Goal: Information Seeking & Learning: Understand process/instructions

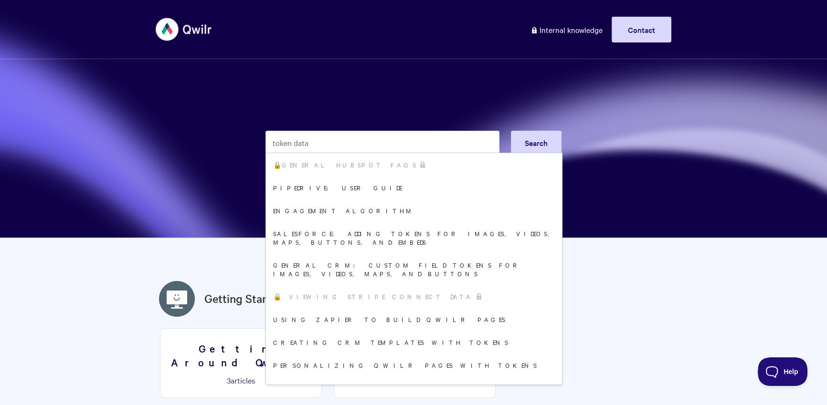
type input "token data"
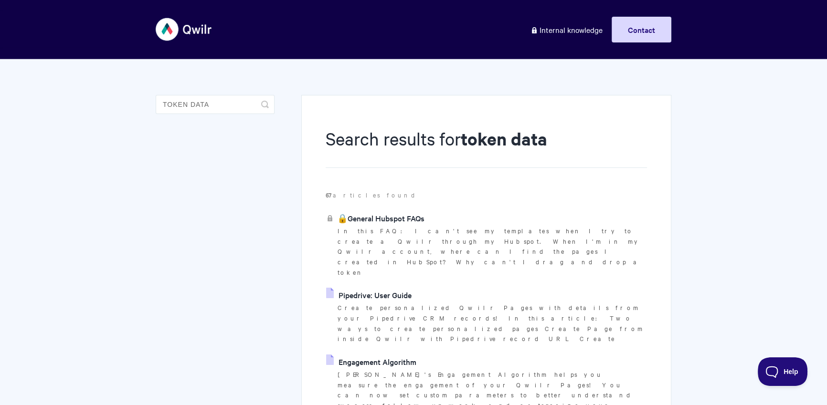
click at [363, 288] on link "Pipedrive: User Guide" at bounding box center [368, 295] width 85 height 14
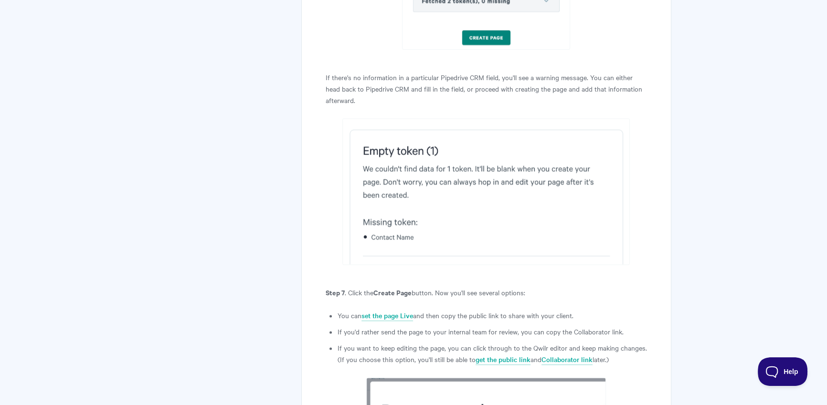
scroll to position [1611, 0]
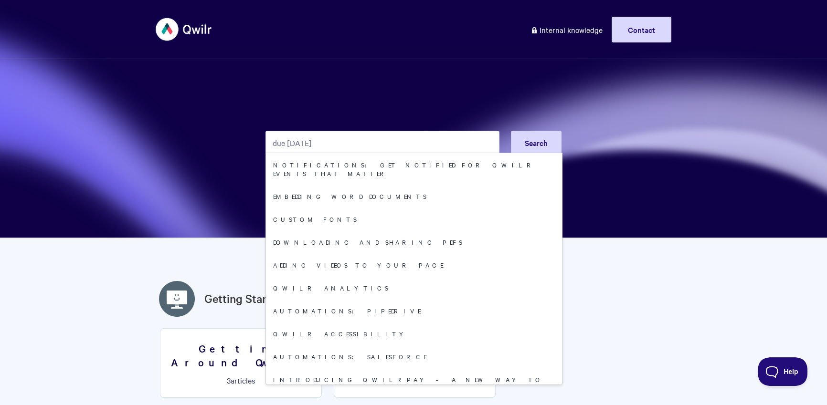
type input "due today"
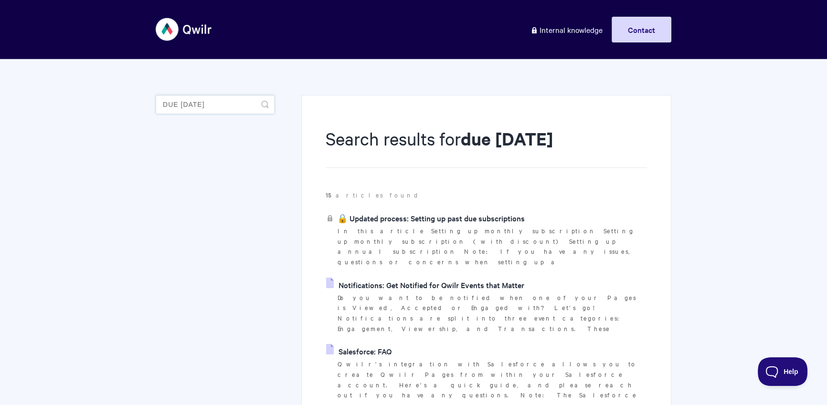
click at [239, 103] on input "due today" at bounding box center [215, 104] width 119 height 19
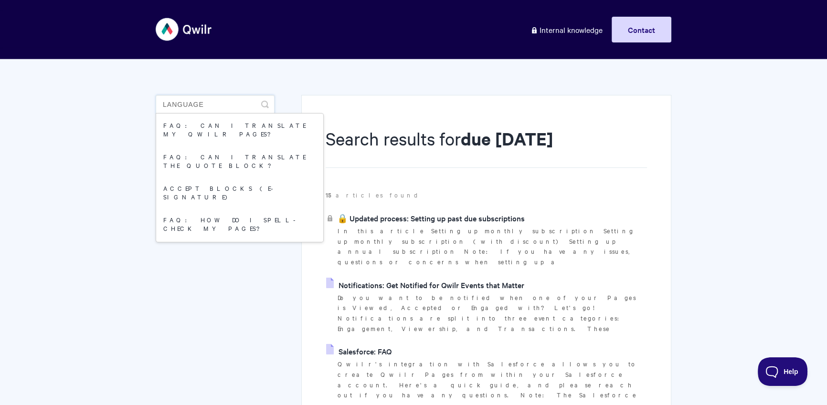
type input "language"
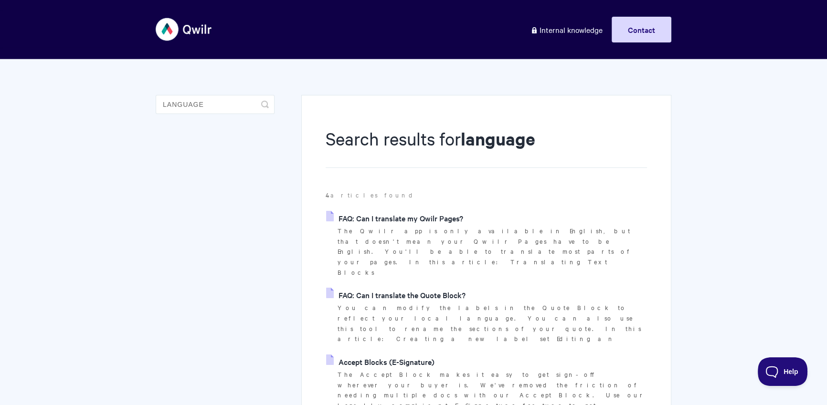
click at [436, 213] on link "FAQ: Can I translate my Qwilr Pages?" at bounding box center [394, 218] width 137 height 14
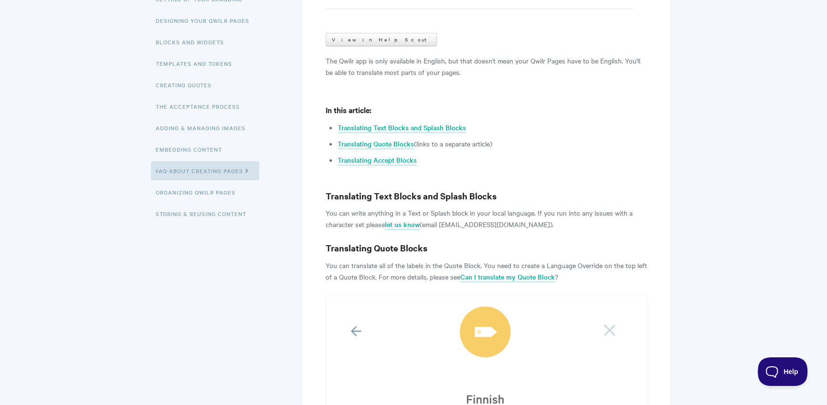
scroll to position [254, 0]
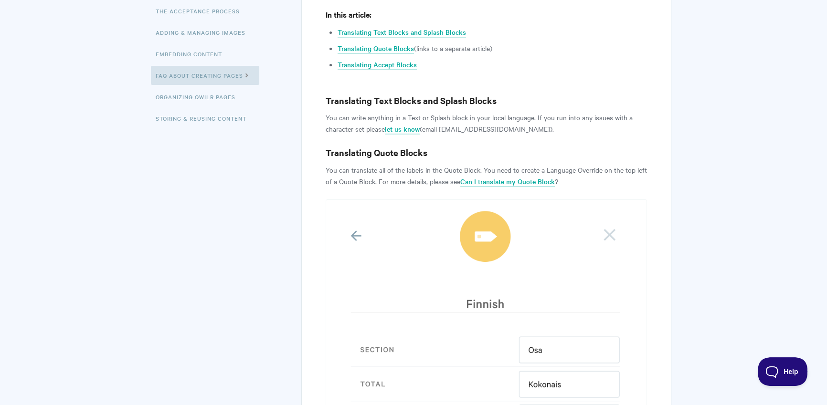
click at [392, 174] on p "You can translate all of the labels in the Quote Block. You need to create a La…" at bounding box center [485, 175] width 321 height 23
drag, startPoint x: 322, startPoint y: 165, endPoint x: 337, endPoint y: 171, distance: 16.3
click at [472, 178] on link "Can I translate my Quote Block" at bounding box center [507, 182] width 94 height 10
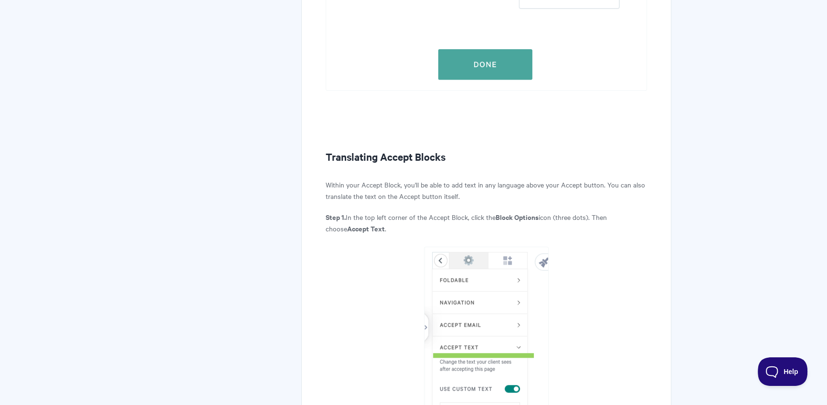
scroll to position [1051, 0]
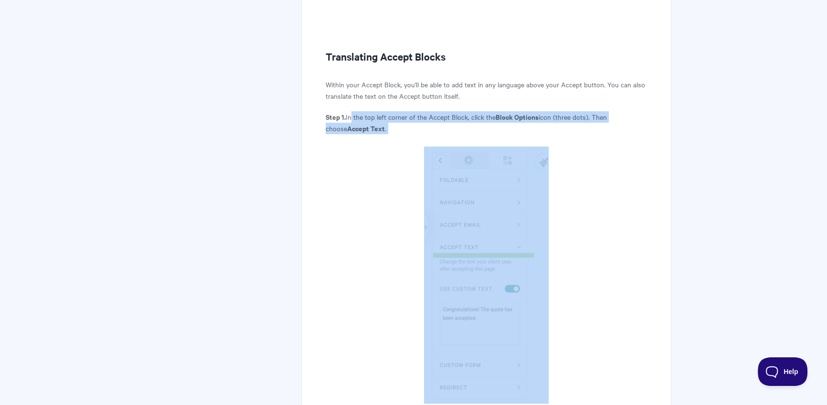
drag, startPoint x: 360, startPoint y: 125, endPoint x: 525, endPoint y: 252, distance: 207.6
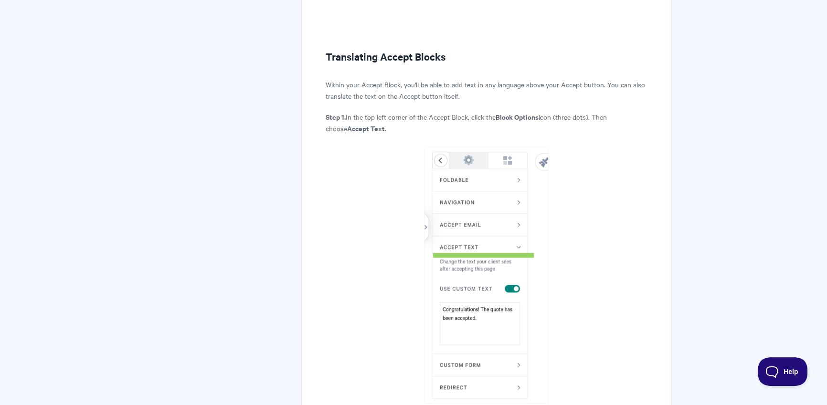
drag, startPoint x: 378, startPoint y: 122, endPoint x: 393, endPoint y: 133, distance: 18.8
click at [378, 122] on p "Step 1. In the top left corner of the Accept Block, click the Block Options ico…" at bounding box center [485, 122] width 321 height 23
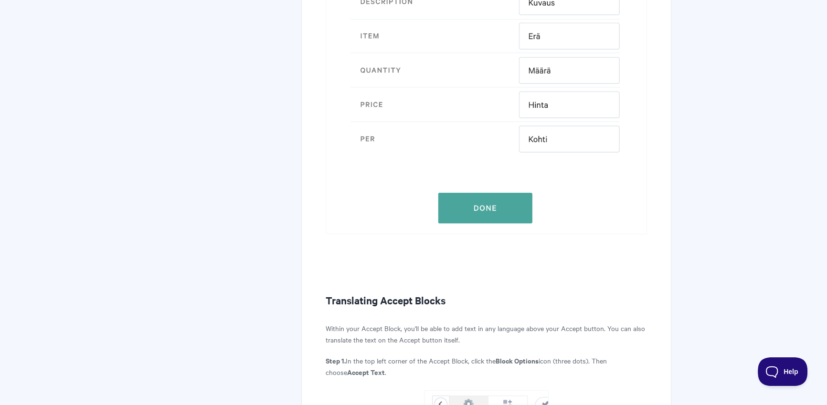
scroll to position [540, 0]
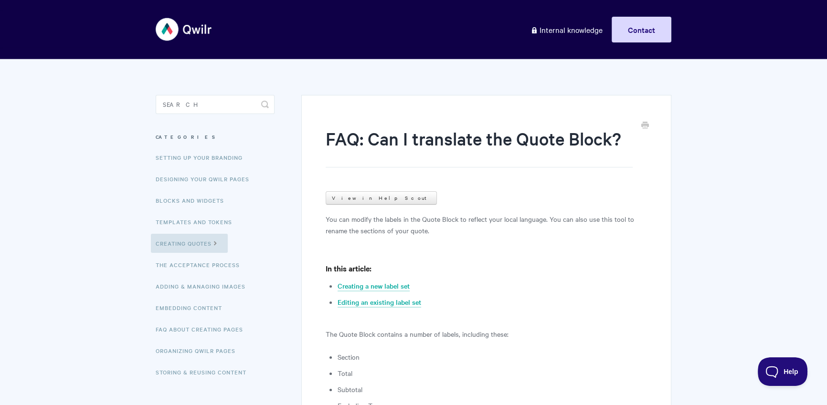
click at [326, 221] on p "You can modify the labels in the Quote Block to reflect your local language. Yo…" at bounding box center [485, 224] width 321 height 23
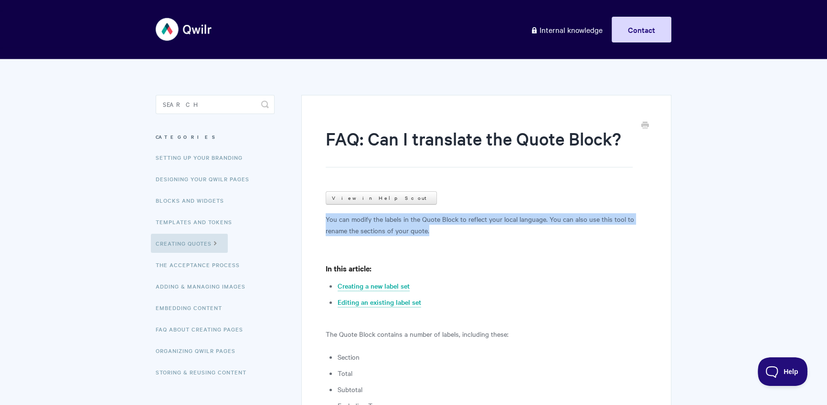
drag, startPoint x: 334, startPoint y: 220, endPoint x: 479, endPoint y: 158, distance: 157.4
copy p "You can modify the labels in the Quote Block to reflect your local language. Yo…"
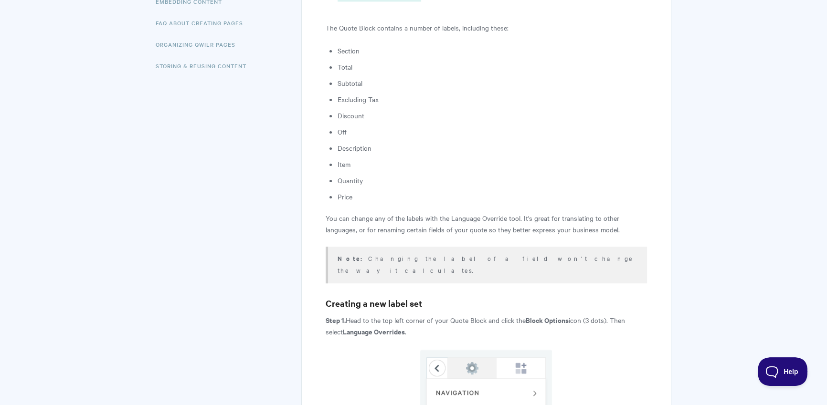
scroll to position [351, 0]
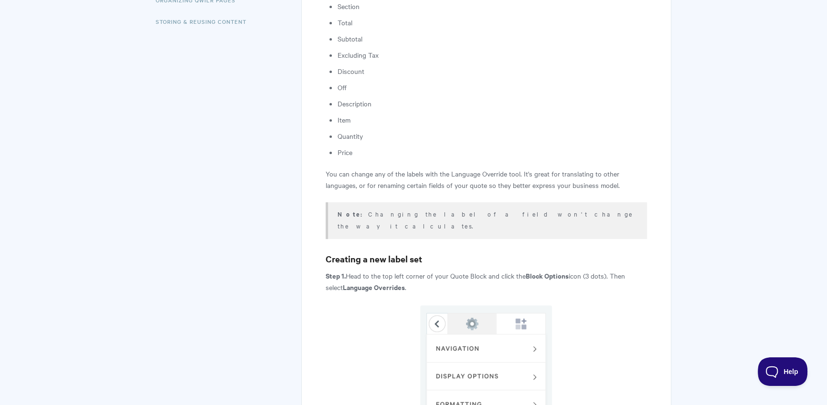
click at [350, 270] on p "Step 1. Head to the top left corner of your Quote Block and click the Block Opt…" at bounding box center [485, 281] width 321 height 23
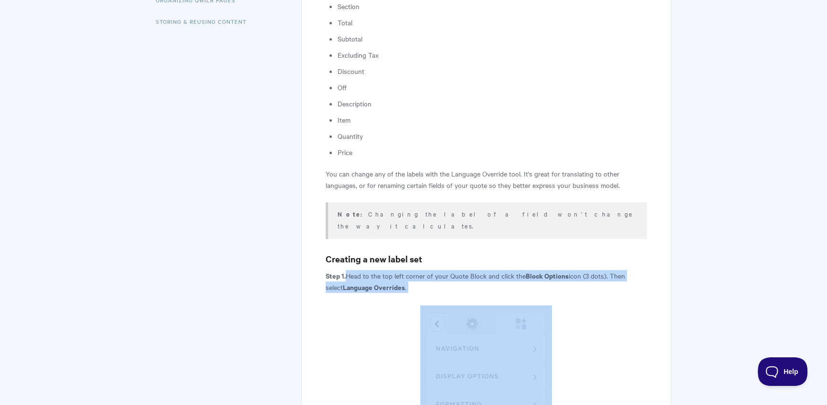
drag, startPoint x: 348, startPoint y: 262, endPoint x: 496, endPoint y: 350, distance: 172.1
copy article "Head to the top left corner of your Quote Block and click the Block Options ico…"
